Goal: Navigation & Orientation: Find specific page/section

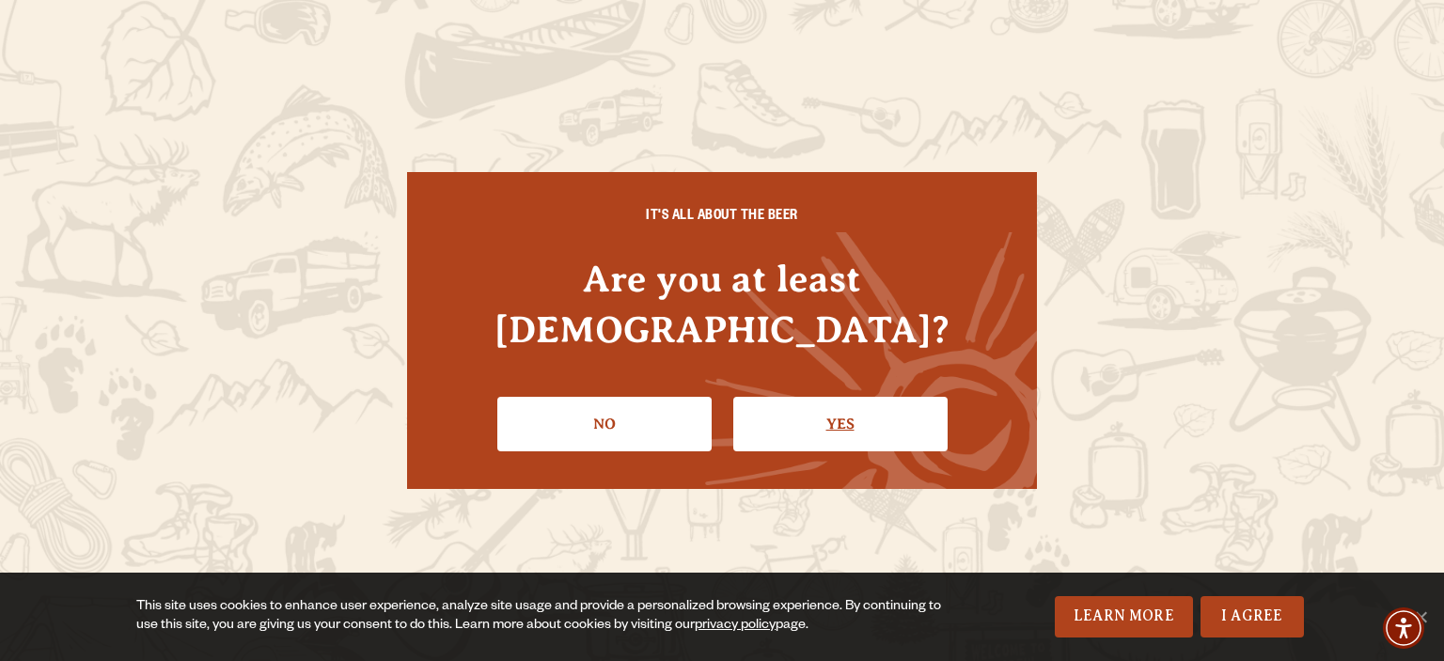
click at [804, 397] on link "Yes" at bounding box center [840, 424] width 214 height 55
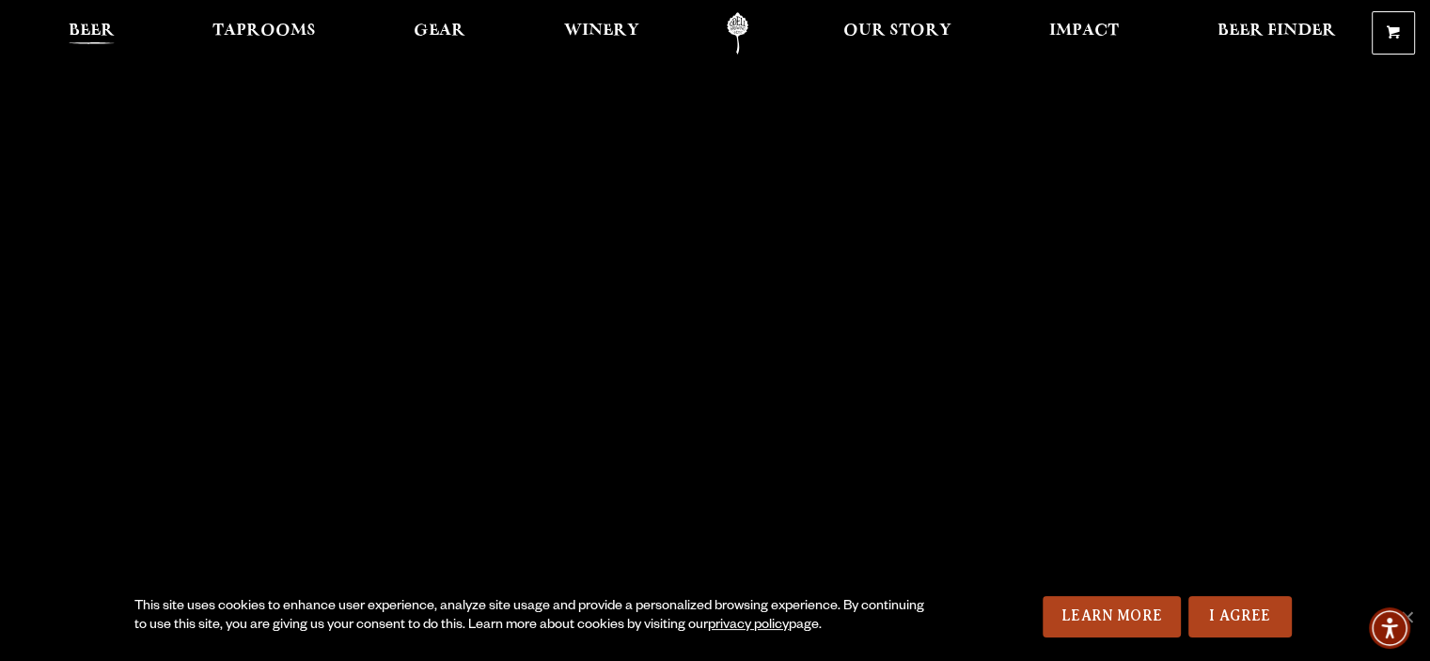
click at [106, 29] on span "Beer" at bounding box center [92, 31] width 46 height 15
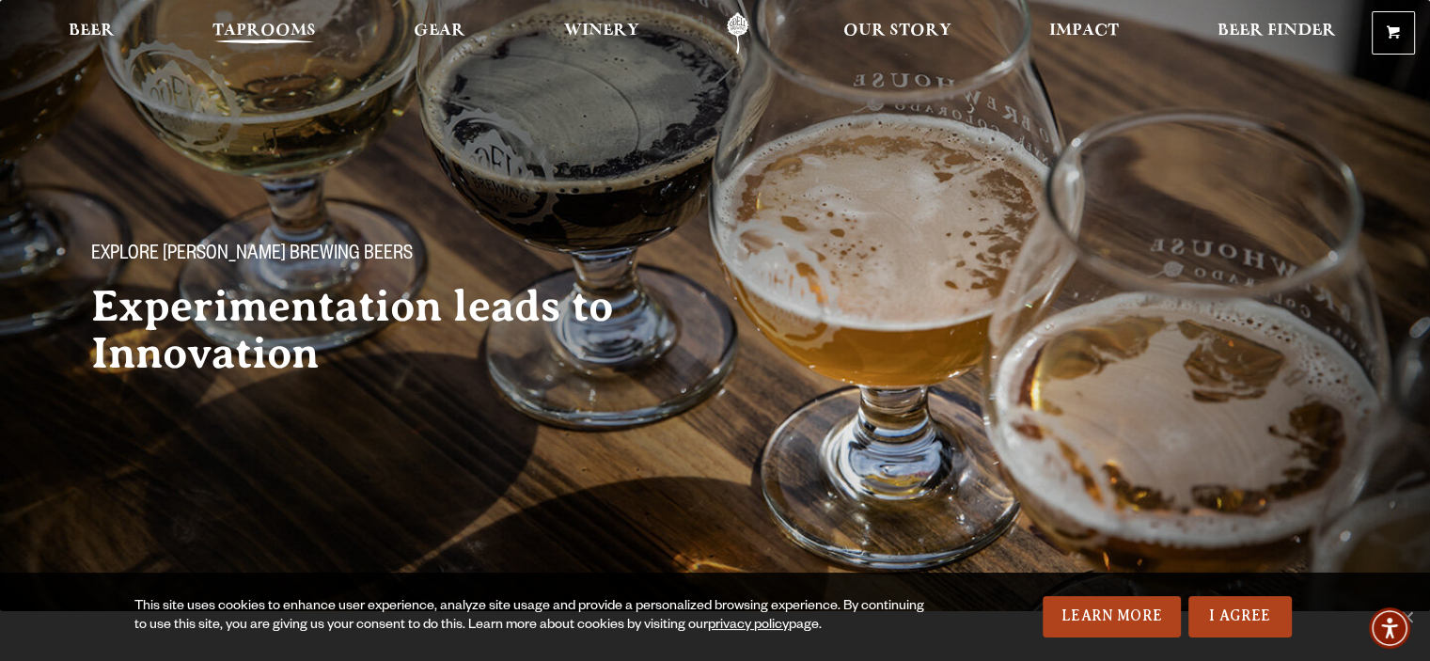
click at [275, 51] on link "Taprooms" at bounding box center [264, 33] width 128 height 42
